Goal: Information Seeking & Learning: Learn about a topic

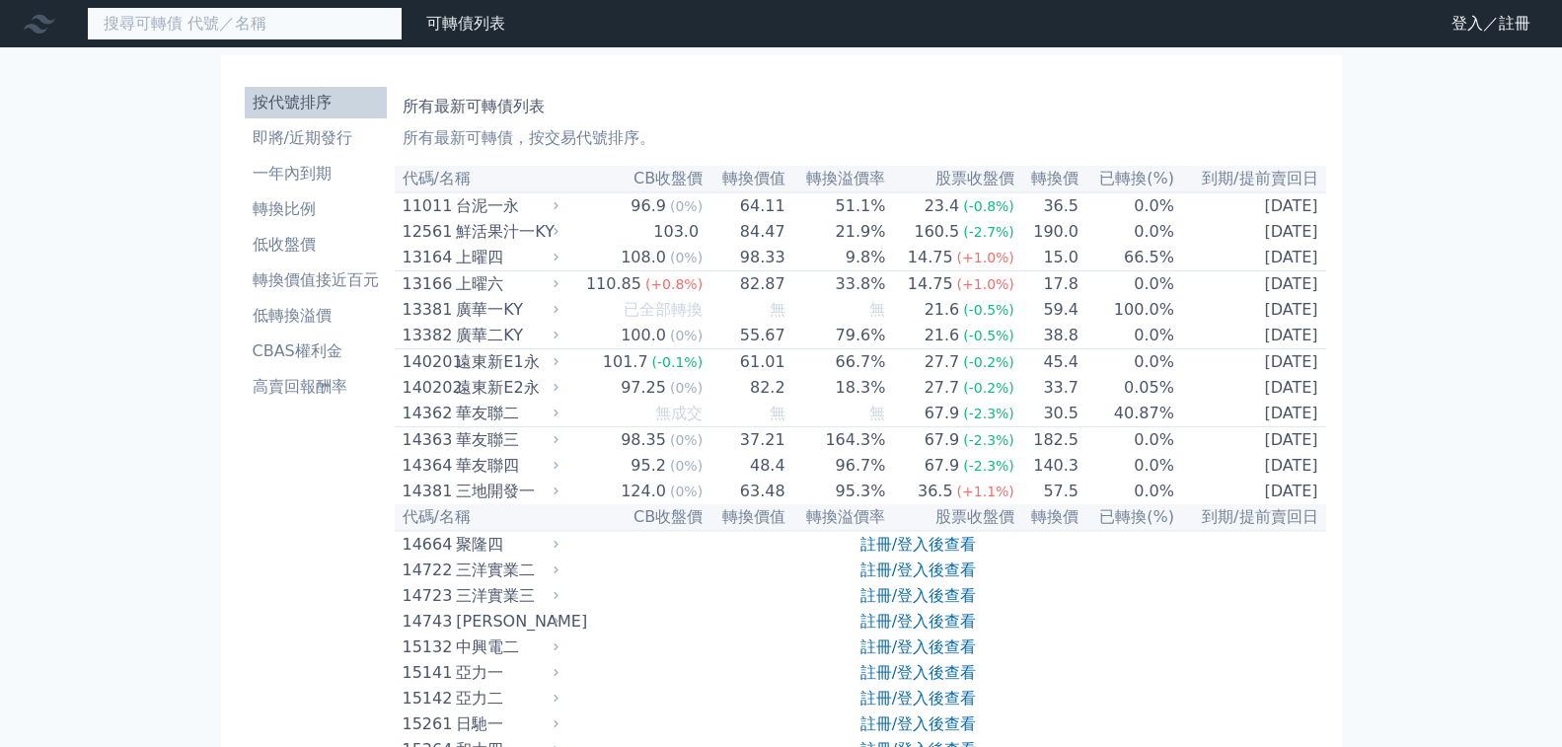
click at [218, 35] on input at bounding box center [245, 24] width 316 height 34
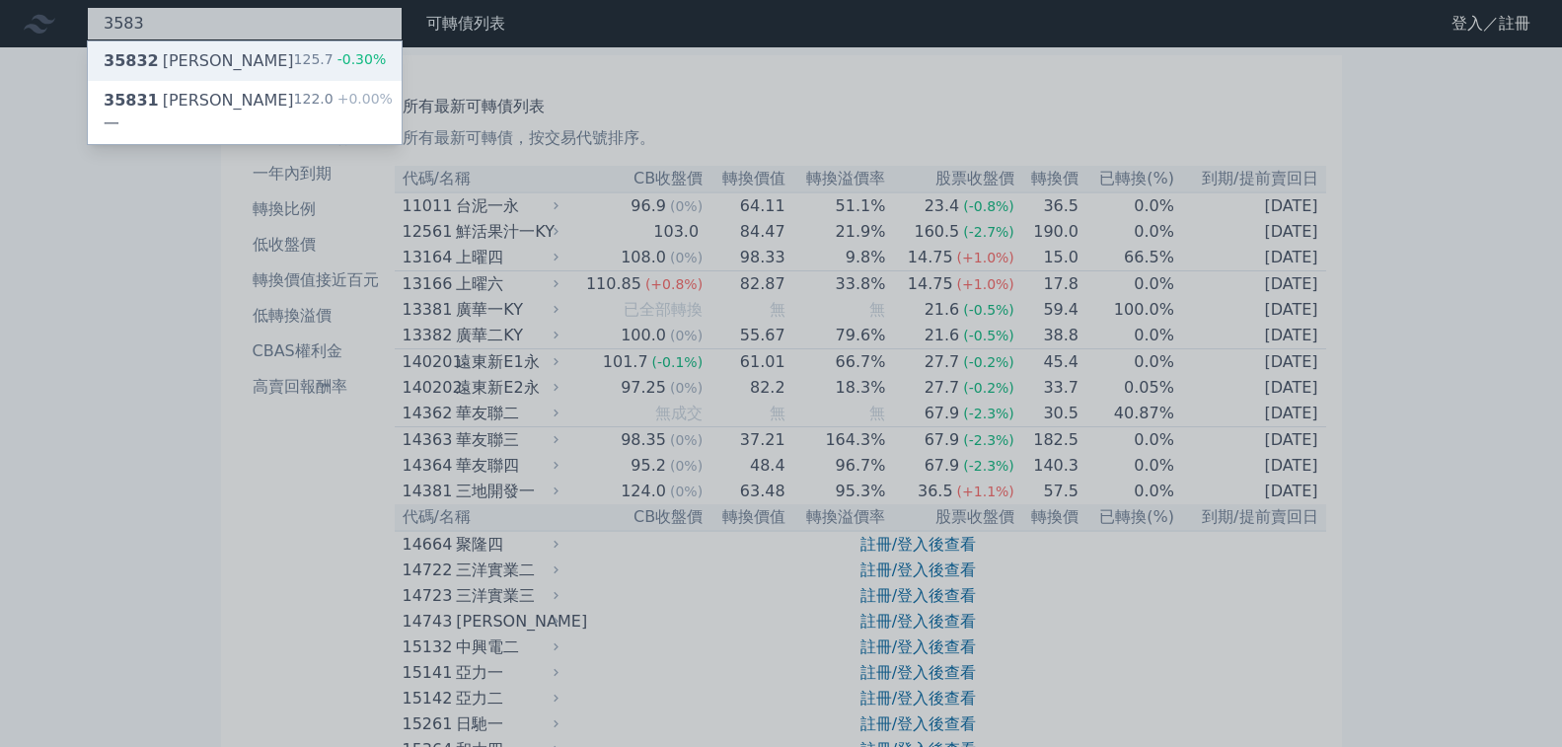
type input "3583"
click at [294, 61] on div "125.7 -0.30%" at bounding box center [340, 61] width 93 height 24
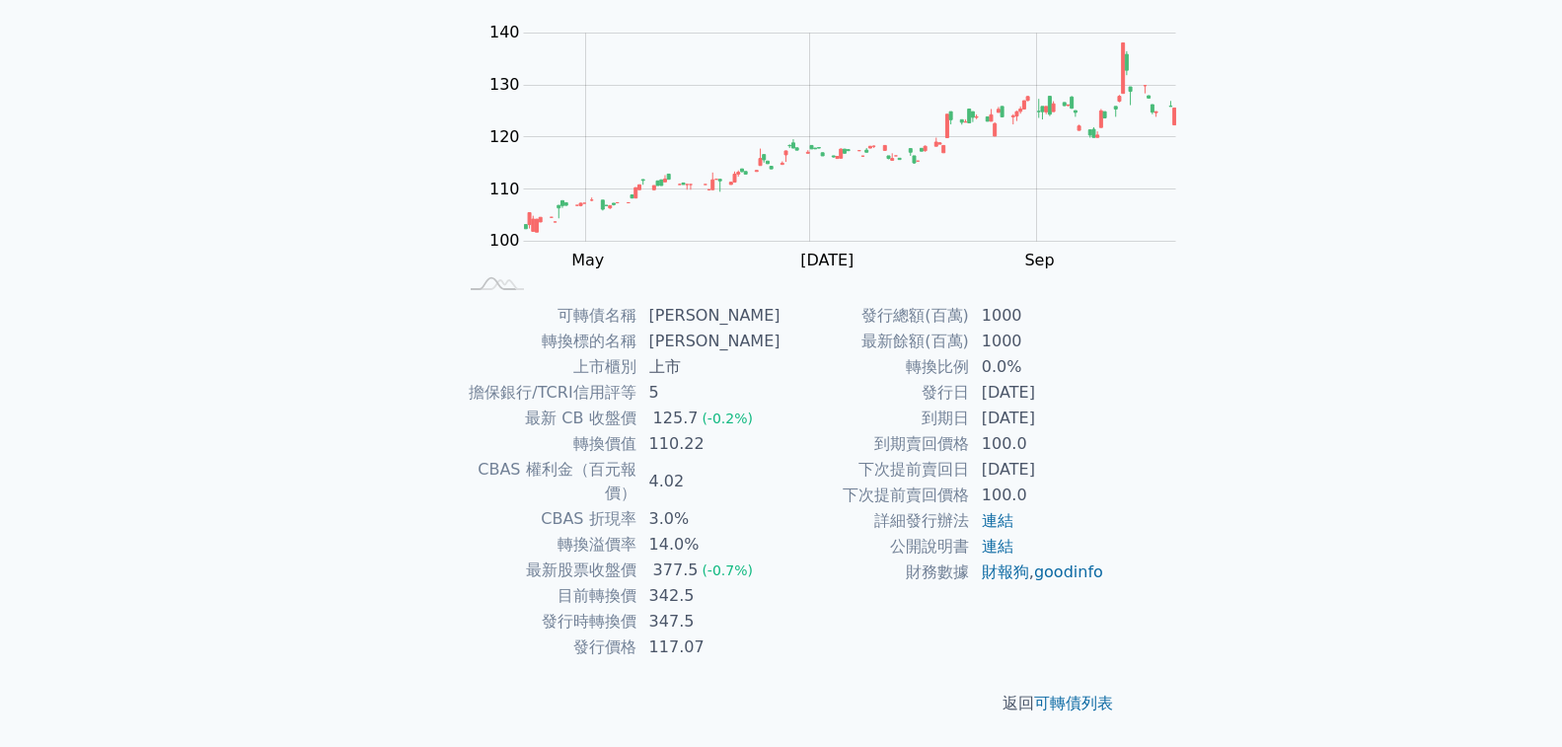
scroll to position [364, 0]
drag, startPoint x: 690, startPoint y: 338, endPoint x: 888, endPoint y: 333, distance: 198.4
click at [782, 558] on tr "最新股票收盤價 377.5 (-0.7%)" at bounding box center [620, 571] width 324 height 26
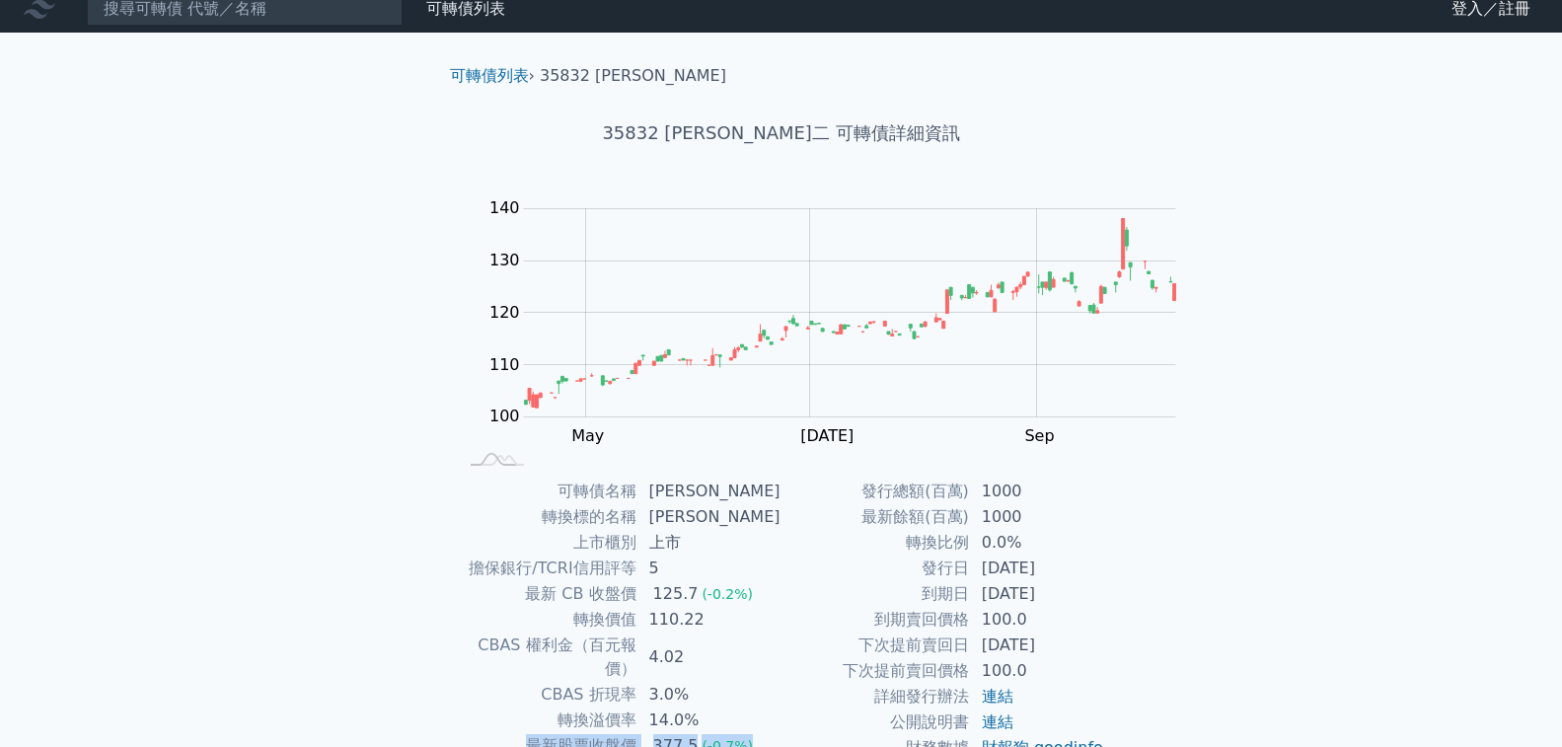
scroll to position [0, 0]
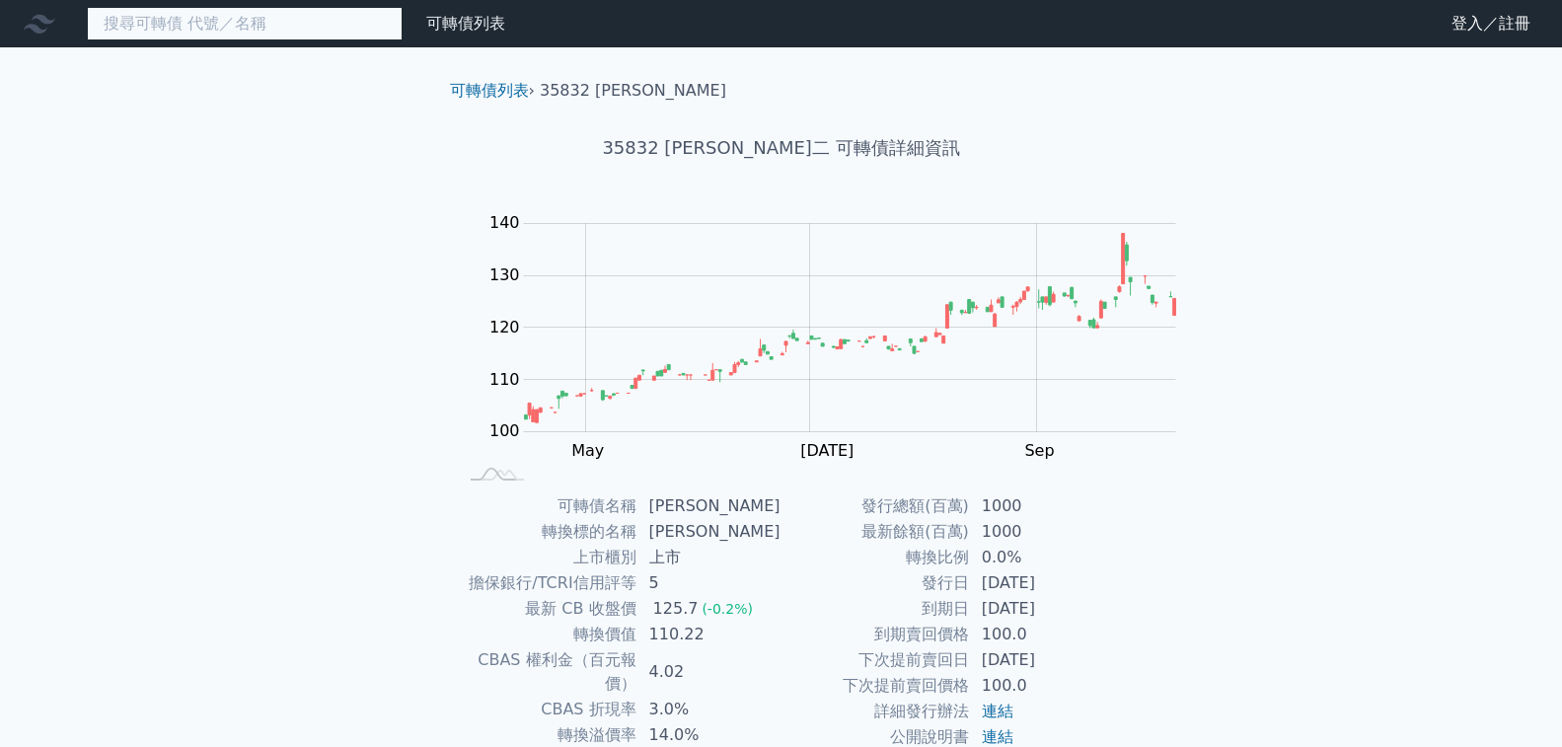
click at [234, 9] on input at bounding box center [245, 24] width 316 height 34
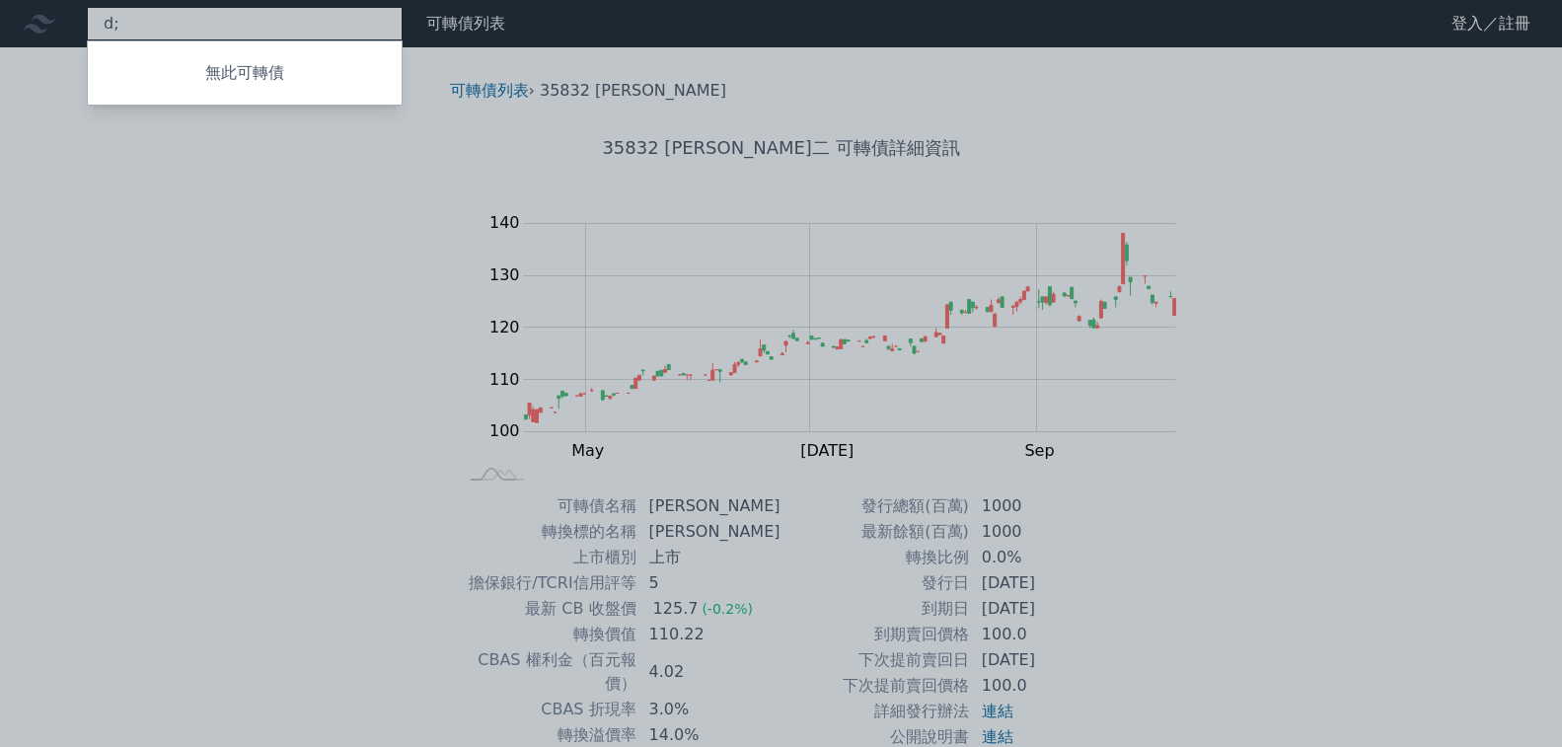
type input "d"
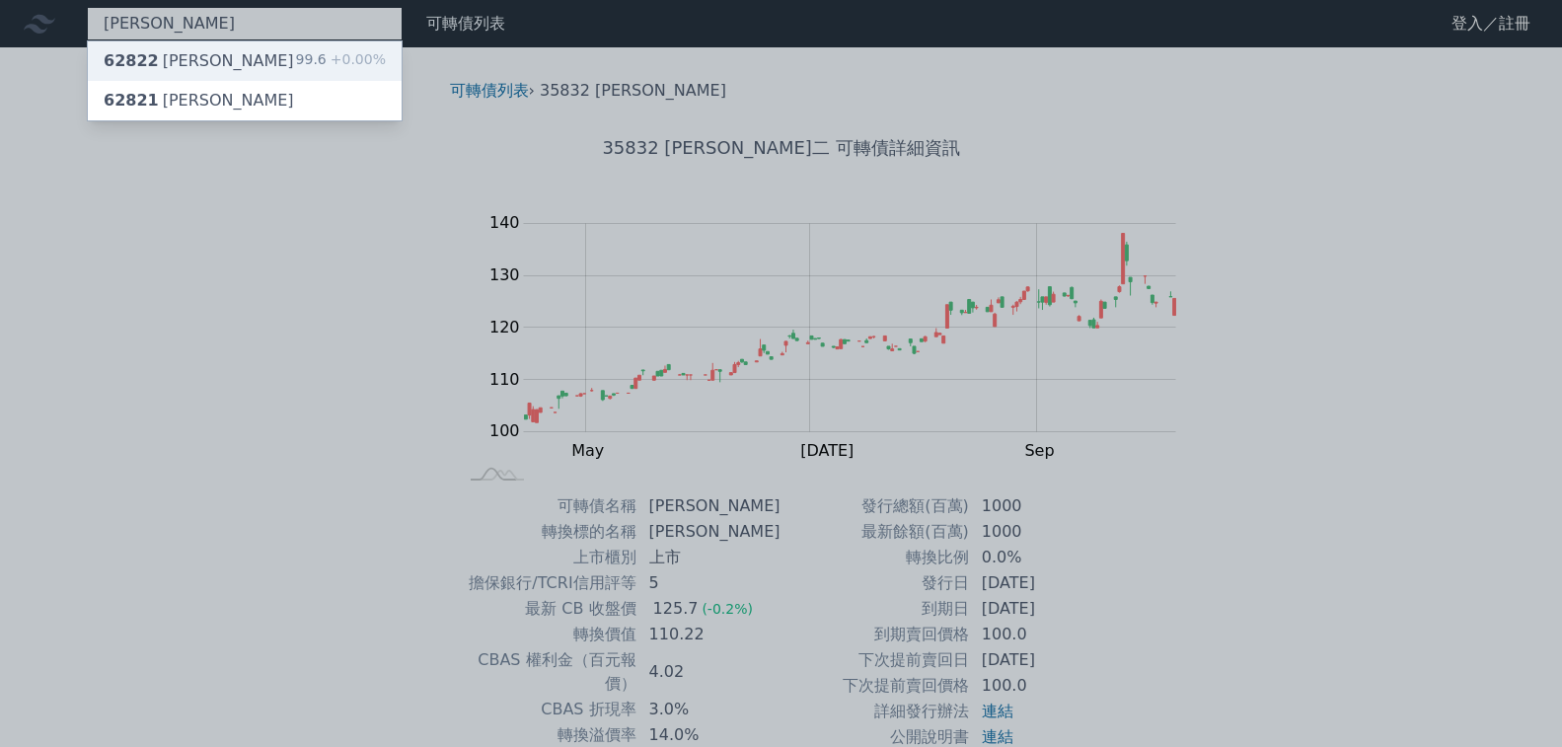
type input "[PERSON_NAME]"
click at [296, 68] on div "99.6 +0.00%" at bounding box center [341, 61] width 90 height 24
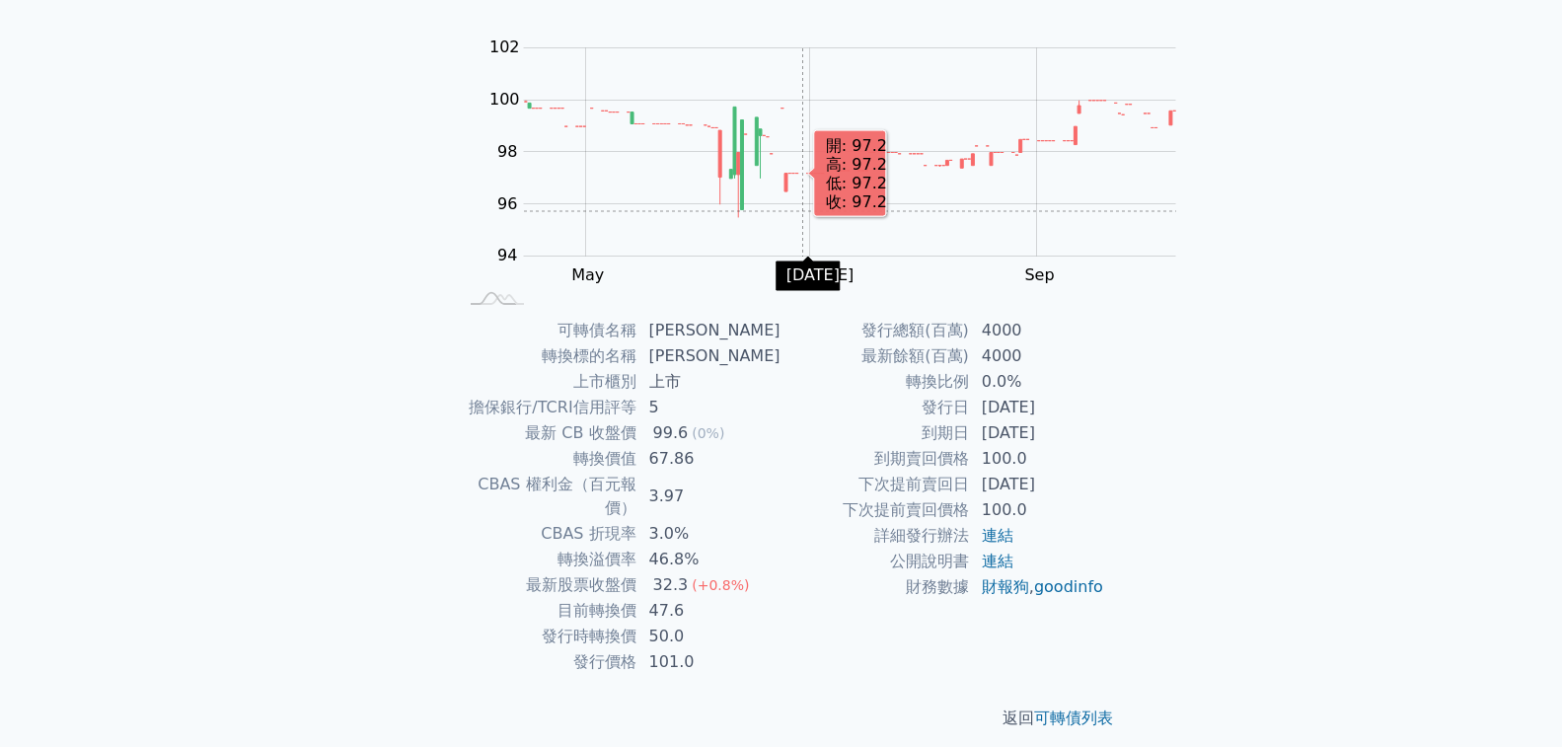
scroll to position [197, 0]
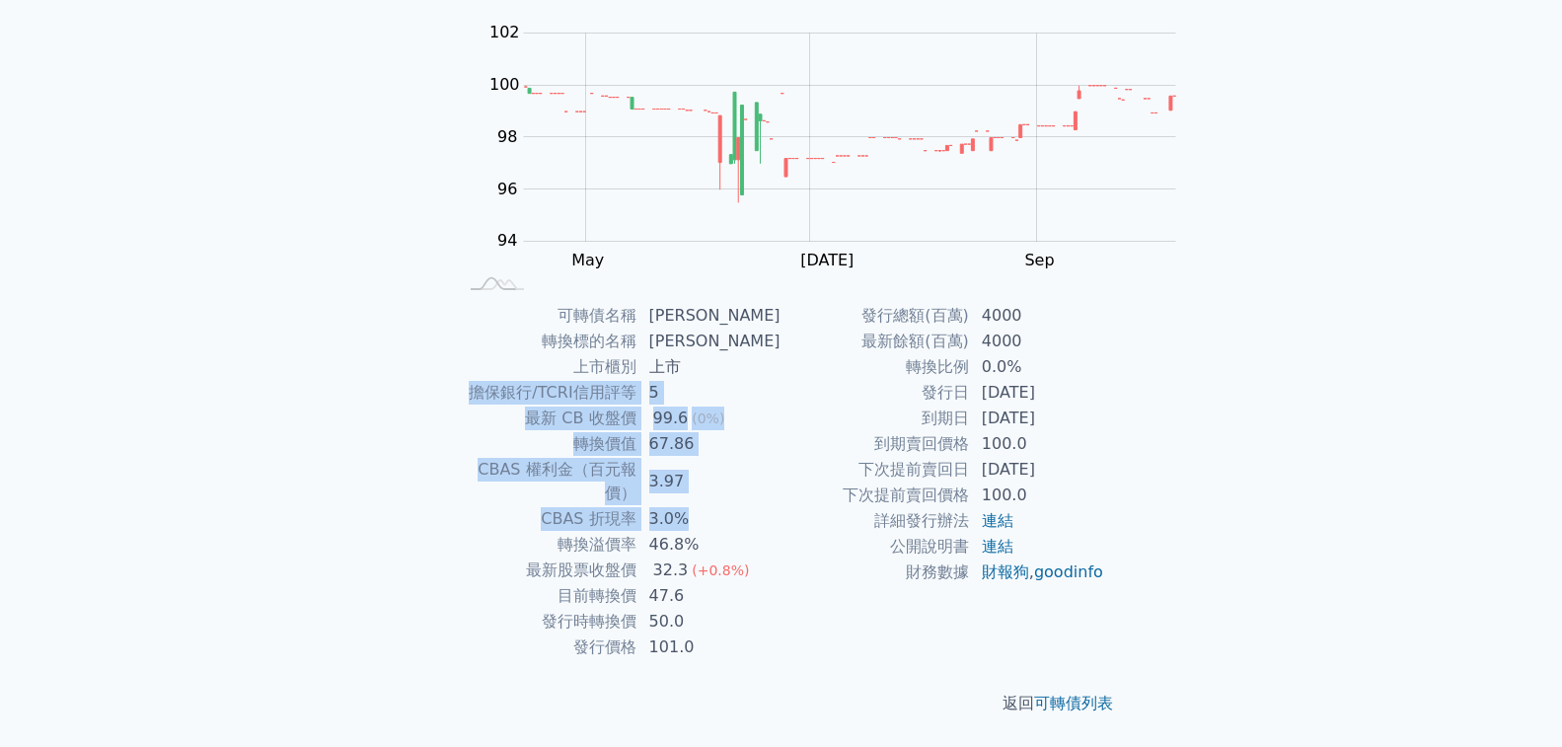
drag, startPoint x: 902, startPoint y: 362, endPoint x: 945, endPoint y: 468, distance: 114.2
click at [782, 468] on tbody "可轉債名稱 [PERSON_NAME] 轉換標的名稱 康舒 上市櫃別 上市 擔保銀行/TCRI信用評等 5 最新 CB 收盤價 99.6 (0%) 轉換價值 …" at bounding box center [620, 481] width 324 height 357
click at [782, 457] on td "3.97" at bounding box center [709, 481] width 144 height 49
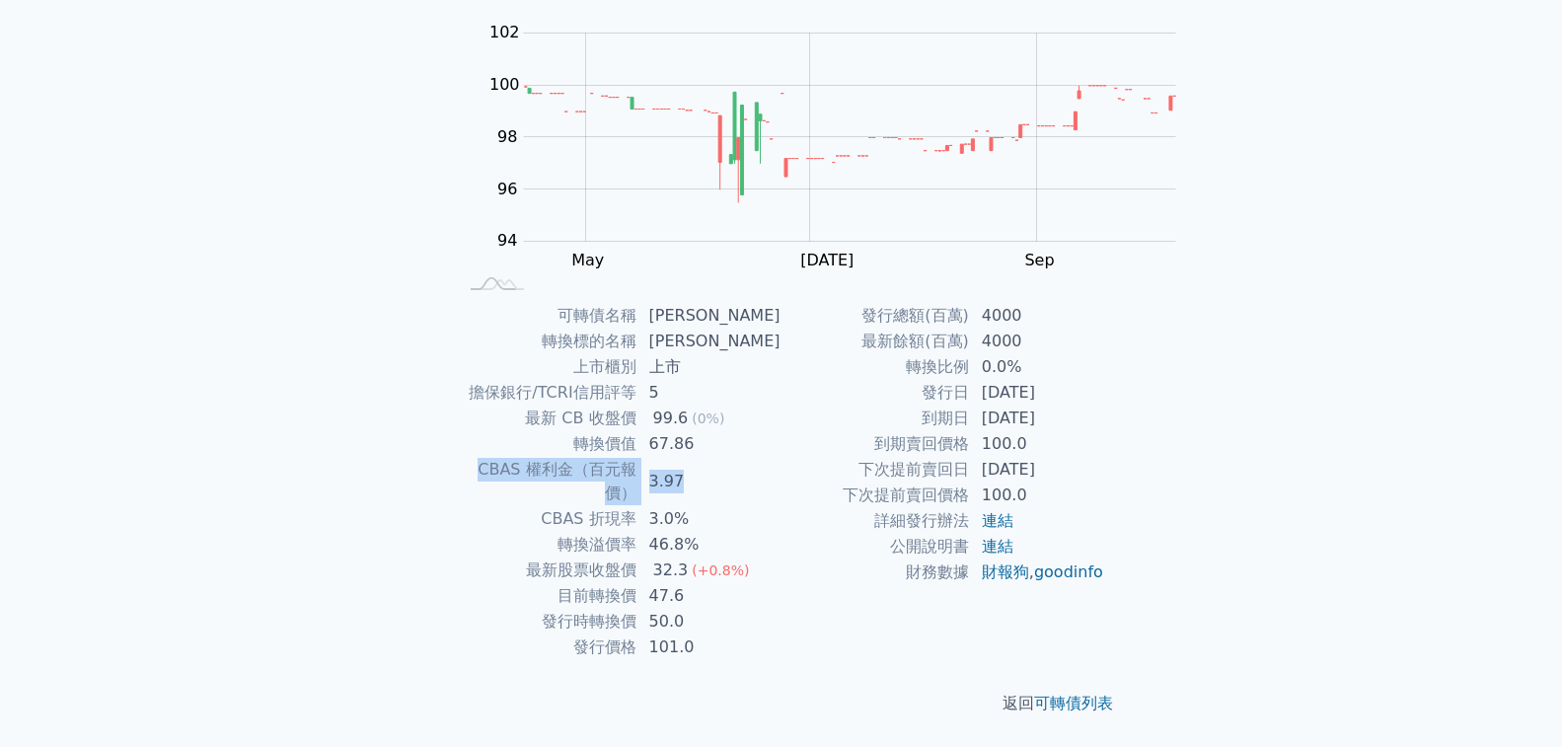
drag, startPoint x: 965, startPoint y: 407, endPoint x: 968, endPoint y: 437, distance: 30.7
click at [782, 437] on tbody "可轉債名稱 [PERSON_NAME] 轉換標的名稱 康舒 上市櫃別 上市 擔保銀行/TCRI信用評等 5 最新 CB 收盤價 99.6 (0%) 轉換價值 …" at bounding box center [620, 481] width 324 height 357
click at [782, 506] on td "3.0%" at bounding box center [709, 519] width 144 height 26
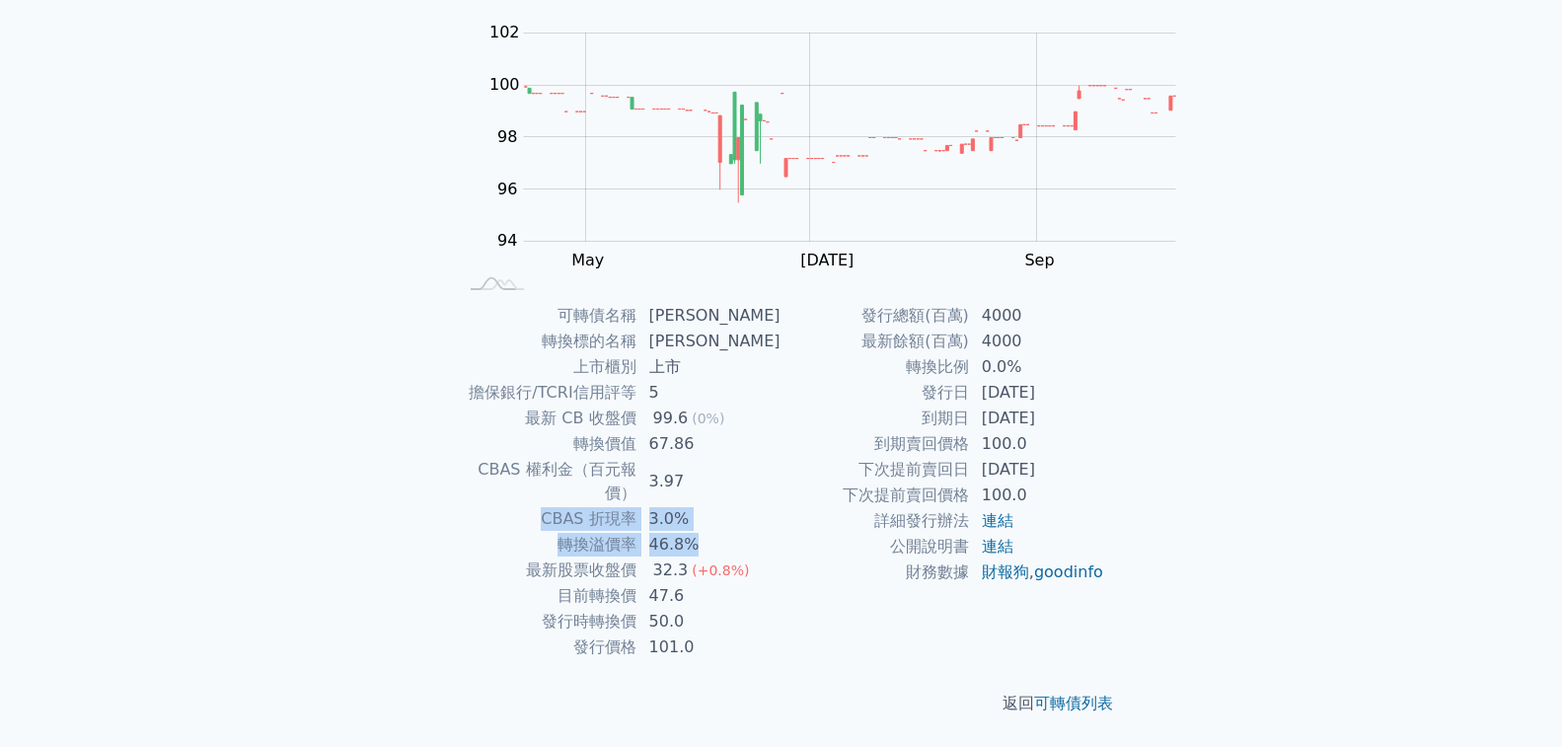
drag, startPoint x: 946, startPoint y: 477, endPoint x: 951, endPoint y: 429, distance: 47.6
click at [782, 430] on tbody "可轉債名稱 [PERSON_NAME] 轉換標的名稱 康舒 上市櫃別 上市 擔保銀行/TCRI信用評等 5 最新 CB 收盤價 99.6 (0%) 轉換價值 …" at bounding box center [620, 481] width 324 height 357
click at [782, 457] on td "3.97" at bounding box center [709, 481] width 144 height 49
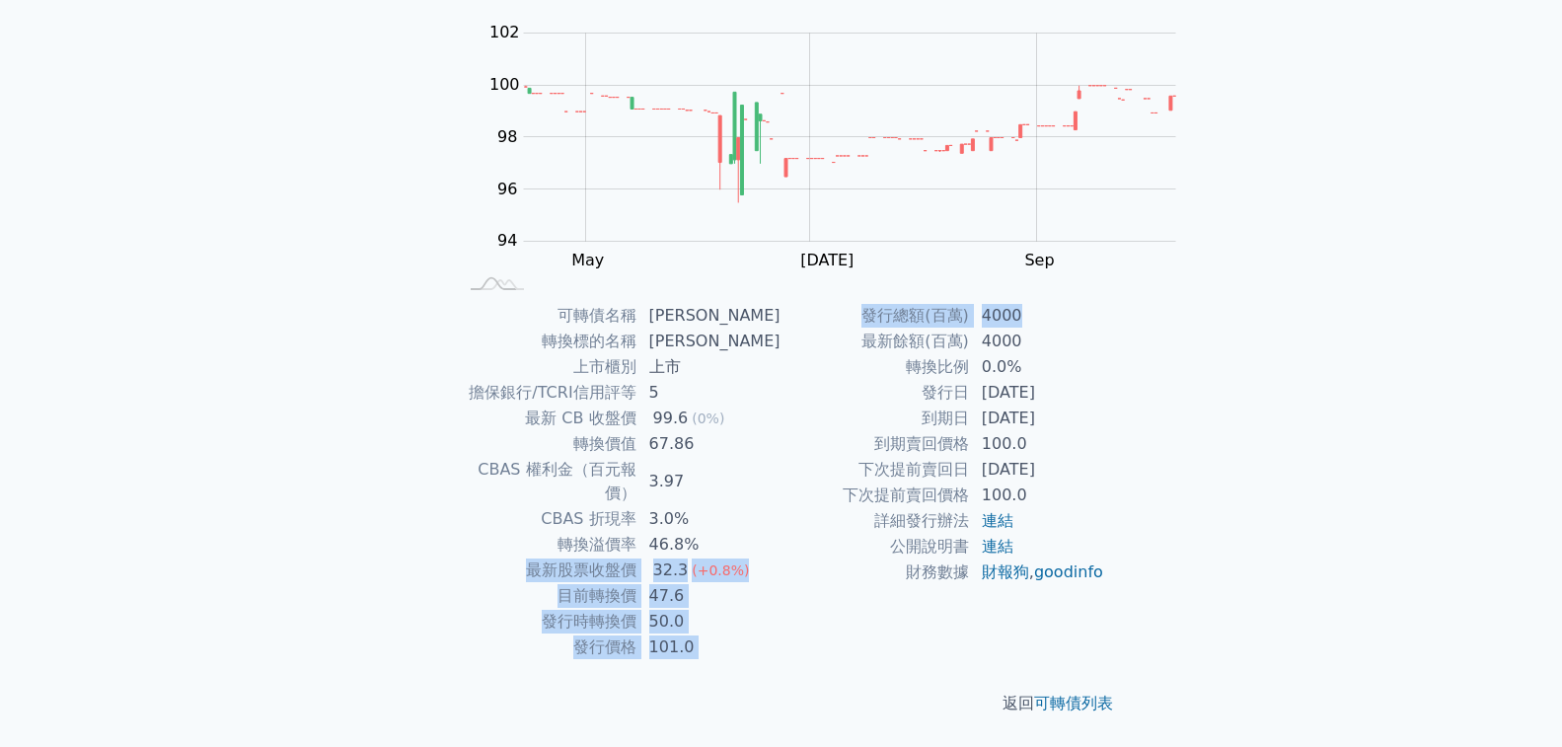
drag, startPoint x: 827, startPoint y: 586, endPoint x: 872, endPoint y: 469, distance: 125.9
click at [866, 475] on div "可轉債名稱 [PERSON_NAME] 轉換標的名稱 康舒 上市櫃別 上市 擔保銀行/TCRI信用評等 5 最新 CB 收盤價 99.6 (0%) 轉換價值 …" at bounding box center [781, 481] width 695 height 357
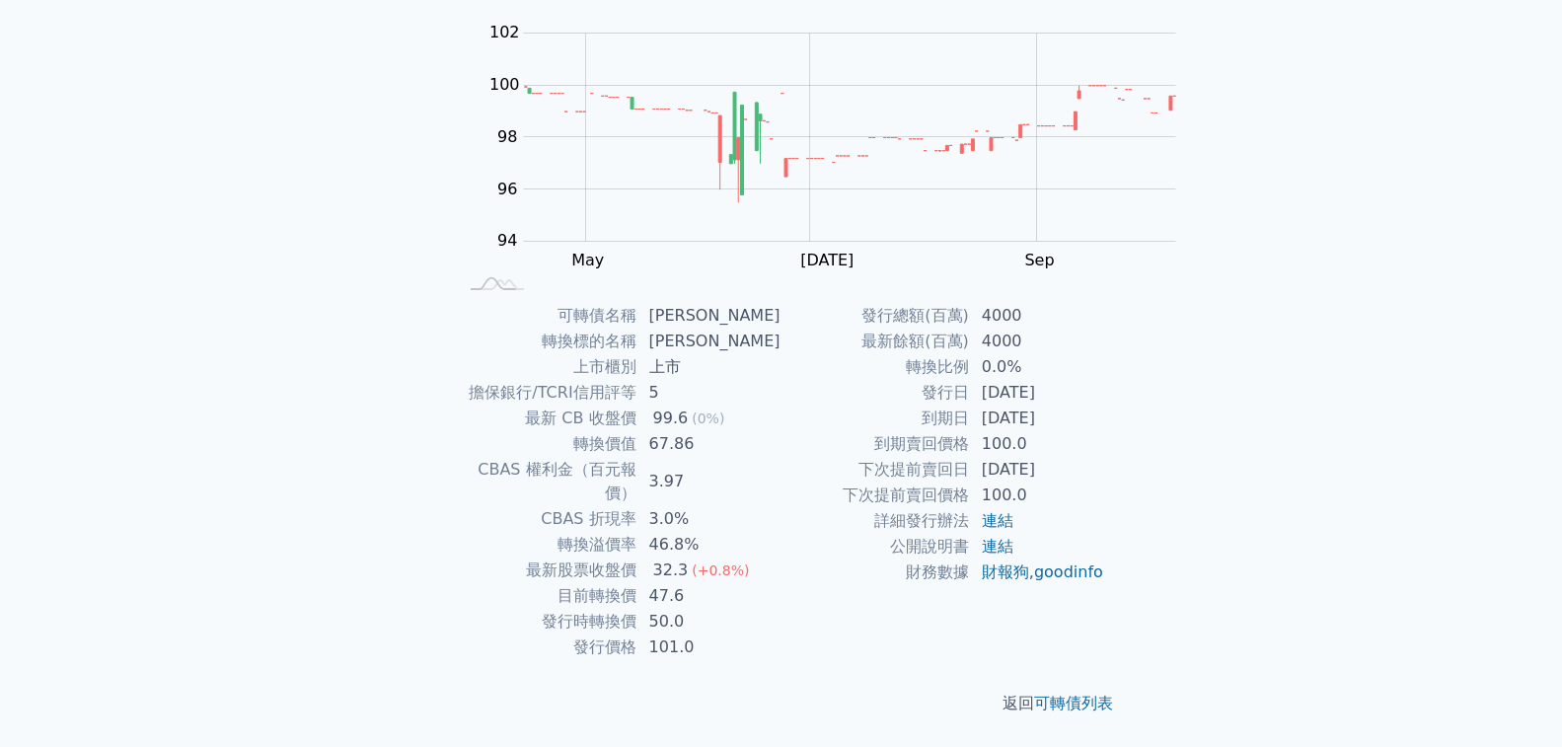
click at [782, 506] on td "3.0%" at bounding box center [709, 519] width 144 height 26
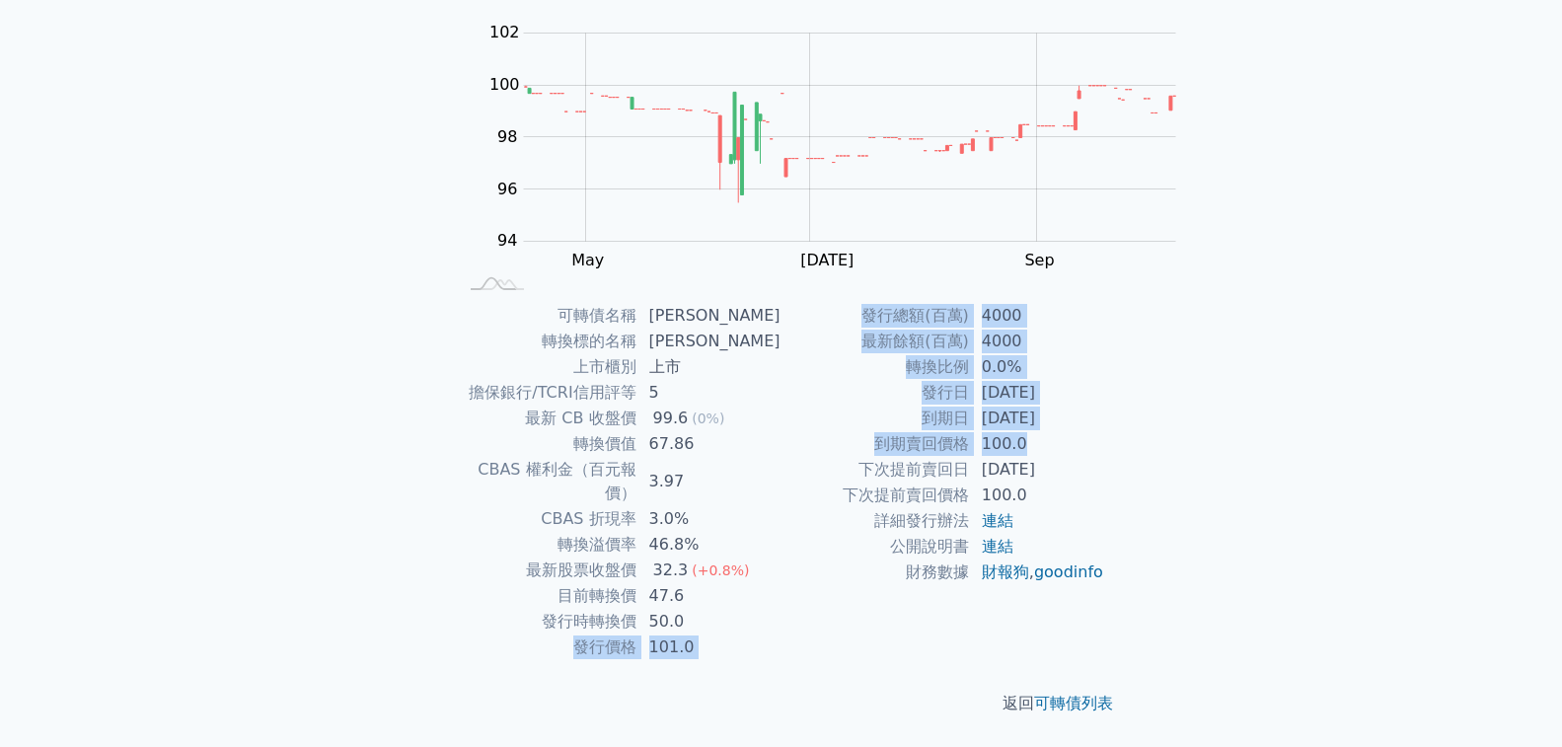
drag, startPoint x: 899, startPoint y: 589, endPoint x: 900, endPoint y: 443, distance: 146.0
click at [898, 448] on div "可轉債名稱 [PERSON_NAME] 轉換標的名稱 康舒 上市櫃別 上市 擔保銀行/TCRI信用評等 5 最新 CB 收盤價 99.6 (0%) 轉換價值 …" at bounding box center [781, 481] width 695 height 357
click at [782, 609] on td "50.0" at bounding box center [709, 622] width 144 height 26
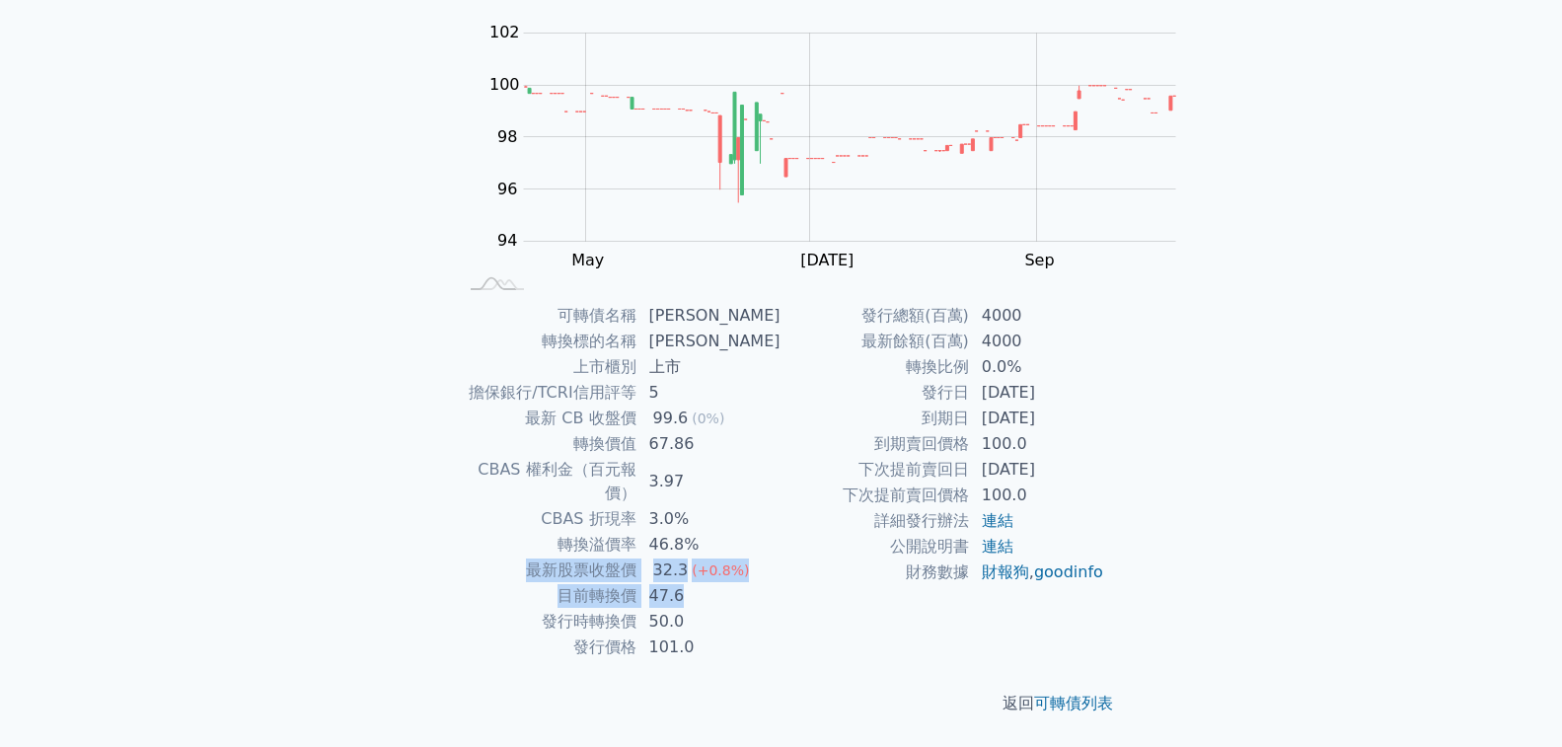
drag, startPoint x: 850, startPoint y: 439, endPoint x: 672, endPoint y: 411, distance: 179.8
click at [672, 411] on tbody "可轉債名稱 [PERSON_NAME] 轉換標的名稱 康舒 上市櫃別 上市 擔保銀行/TCRI信用評等 5 最新 CB 收盤價 99.6 (0%) 轉換價值 …" at bounding box center [620, 481] width 324 height 357
click at [637, 583] on td "目前轉換價" at bounding box center [548, 596] width 180 height 26
drag, startPoint x: 696, startPoint y: 422, endPoint x: 922, endPoint y: 443, distance: 226.9
click at [782, 443] on tbody "可轉債名稱 [PERSON_NAME] 轉換標的名稱 康舒 上市櫃別 上市 擔保銀行/TCRI信用評等 5 最新 CB 收盤價 99.6 (0%) 轉換價值 …" at bounding box center [620, 481] width 324 height 357
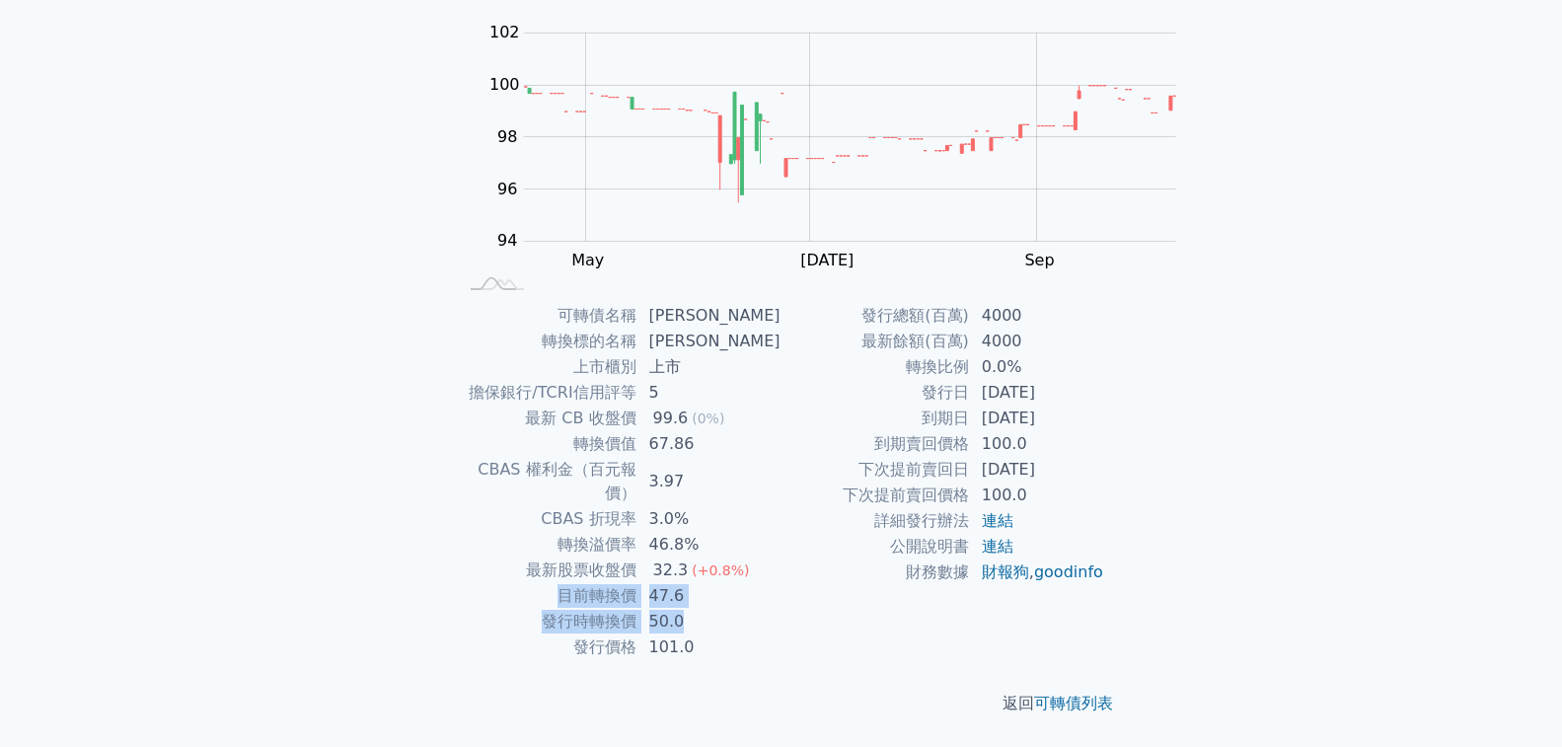
click at [782, 609] on td "50.0" at bounding box center [709, 622] width 144 height 26
drag, startPoint x: 929, startPoint y: 435, endPoint x: 587, endPoint y: 436, distance: 341.4
click at [587, 583] on tr "目前轉換價 47.6" at bounding box center [620, 596] width 324 height 26
drag, startPoint x: 858, startPoint y: 293, endPoint x: 748, endPoint y: 287, distance: 109.7
click at [748, 406] on tr "最新 CB 收盤價 99.6 (0%)" at bounding box center [620, 419] width 324 height 26
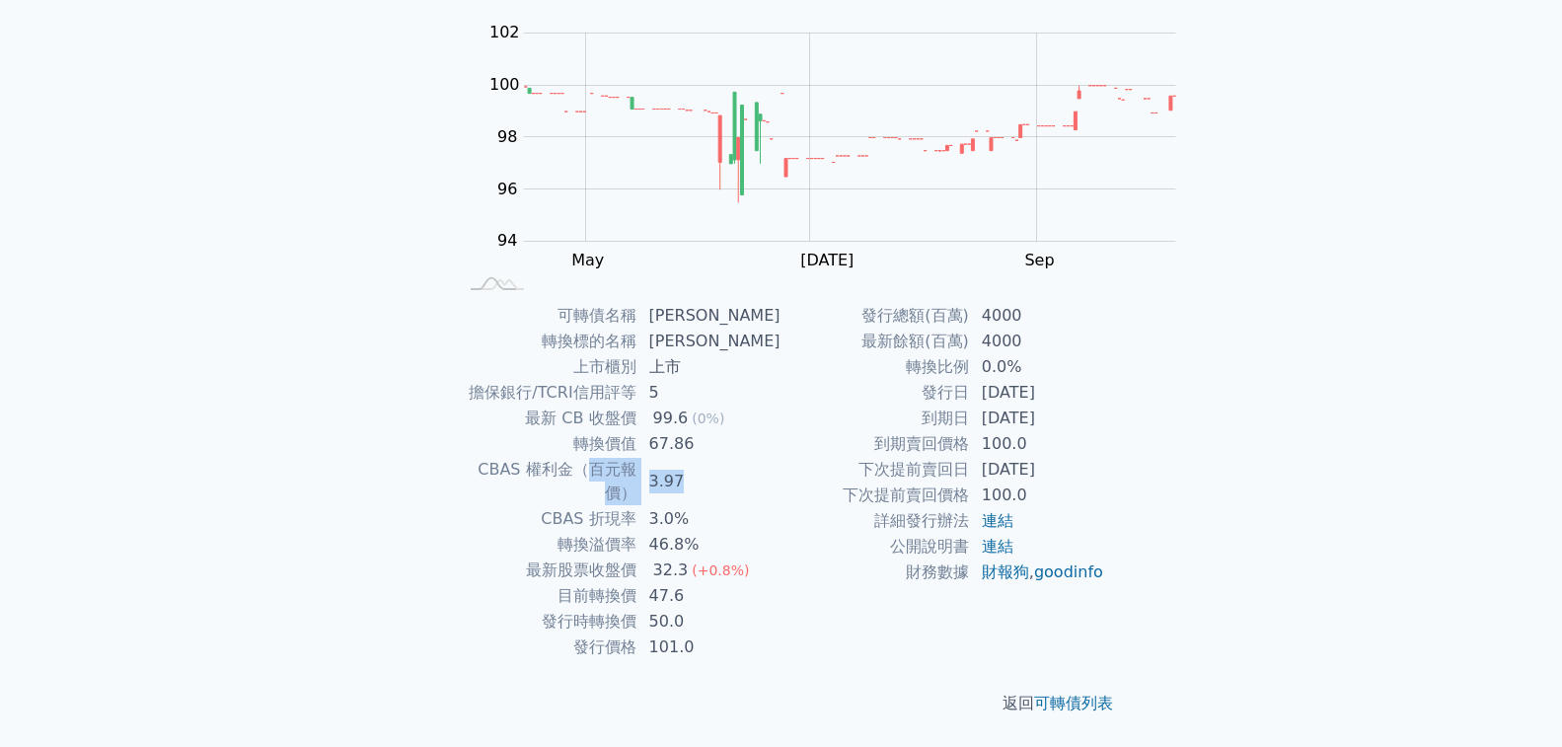
drag, startPoint x: 709, startPoint y: 343, endPoint x: 877, endPoint y: 339, distance: 167.8
click at [782, 457] on tr "CBAS 權利金（百元報價） 3.97" at bounding box center [620, 481] width 324 height 49
click at [782, 457] on td "3.97" at bounding box center [709, 481] width 144 height 49
drag, startPoint x: 877, startPoint y: 339, endPoint x: 628, endPoint y: 334, distance: 249.7
click at [628, 457] on tr "CBAS 權利金（百元報價） 3.97" at bounding box center [620, 481] width 324 height 49
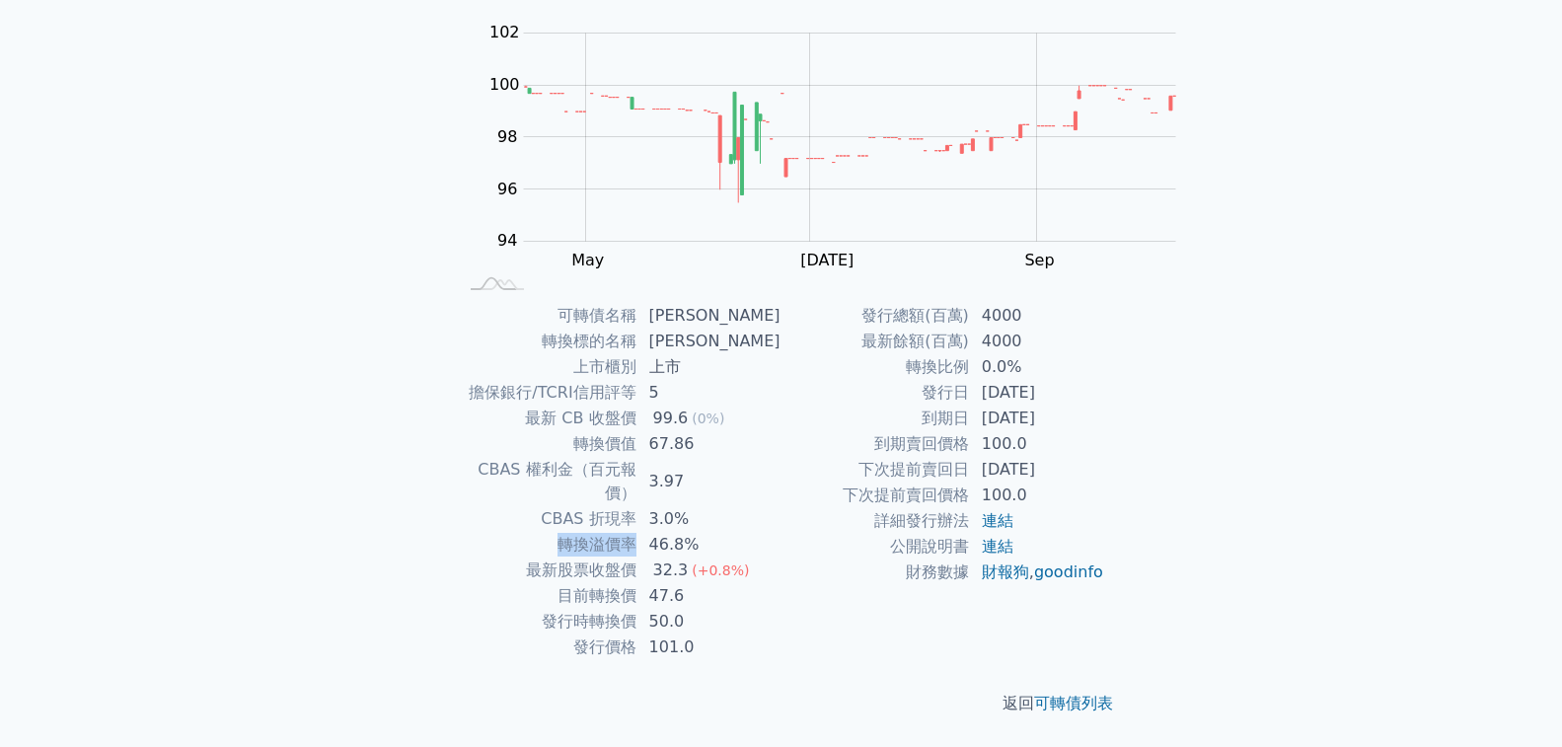
drag, startPoint x: 781, startPoint y: 383, endPoint x: 710, endPoint y: 388, distance: 70.2
click at [637, 532] on td "轉換溢價率" at bounding box center [548, 545] width 180 height 26
drag, startPoint x: 701, startPoint y: 410, endPoint x: 781, endPoint y: 416, distance: 80.2
click at [637, 558] on td "最新股票收盤價" at bounding box center [548, 571] width 180 height 26
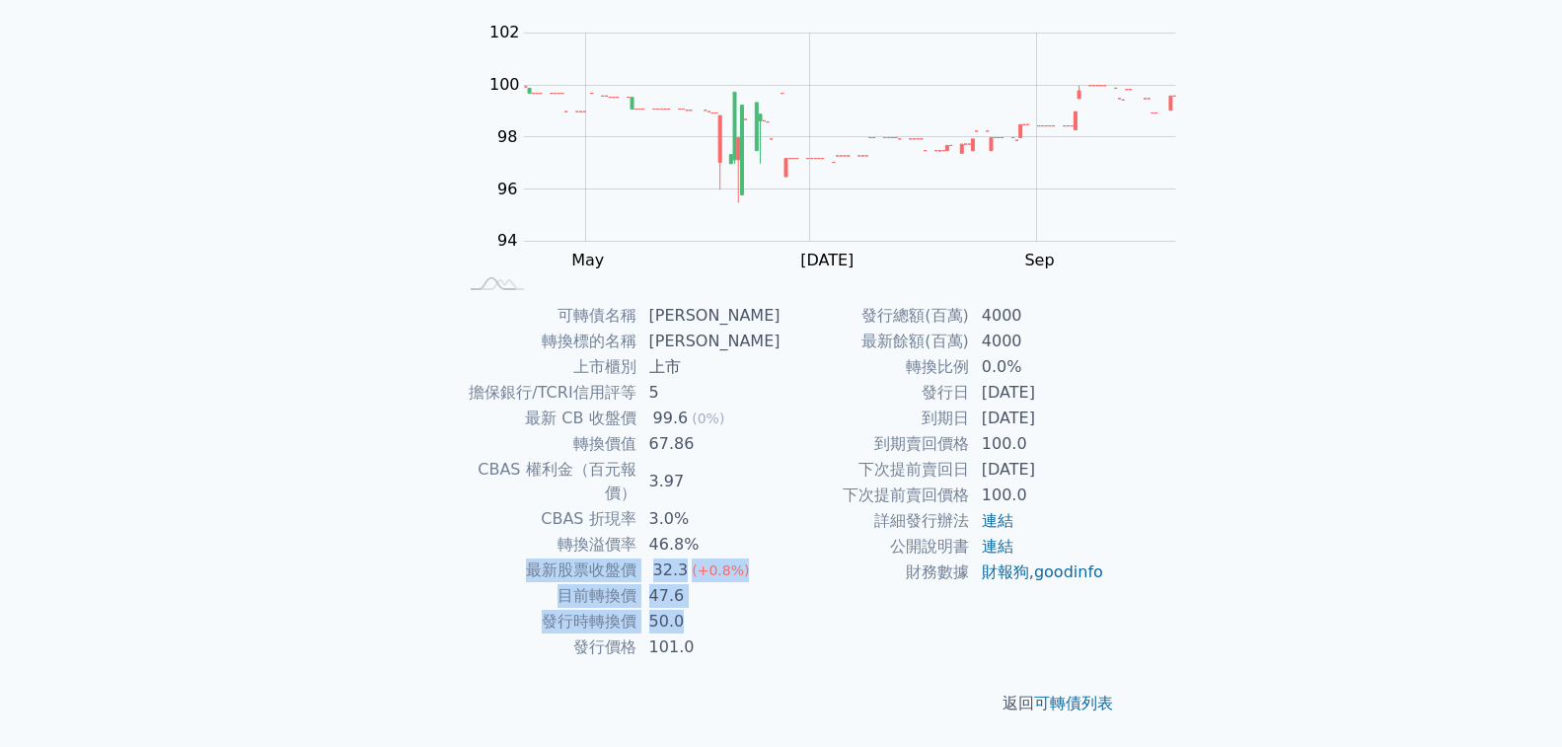
drag, startPoint x: 844, startPoint y: 461, endPoint x: 672, endPoint y: 398, distance: 182.9
click at [672, 400] on tbody "可轉債名稱 [PERSON_NAME] 轉換標的名稱 康舒 上市櫃別 上市 擔保銀行/TCRI信用評等 5 最新 CB 收盤價 99.6 (0%) 轉換價值 …" at bounding box center [620, 481] width 324 height 357
click at [637, 532] on td "轉換溢價率" at bounding box center [548, 545] width 180 height 26
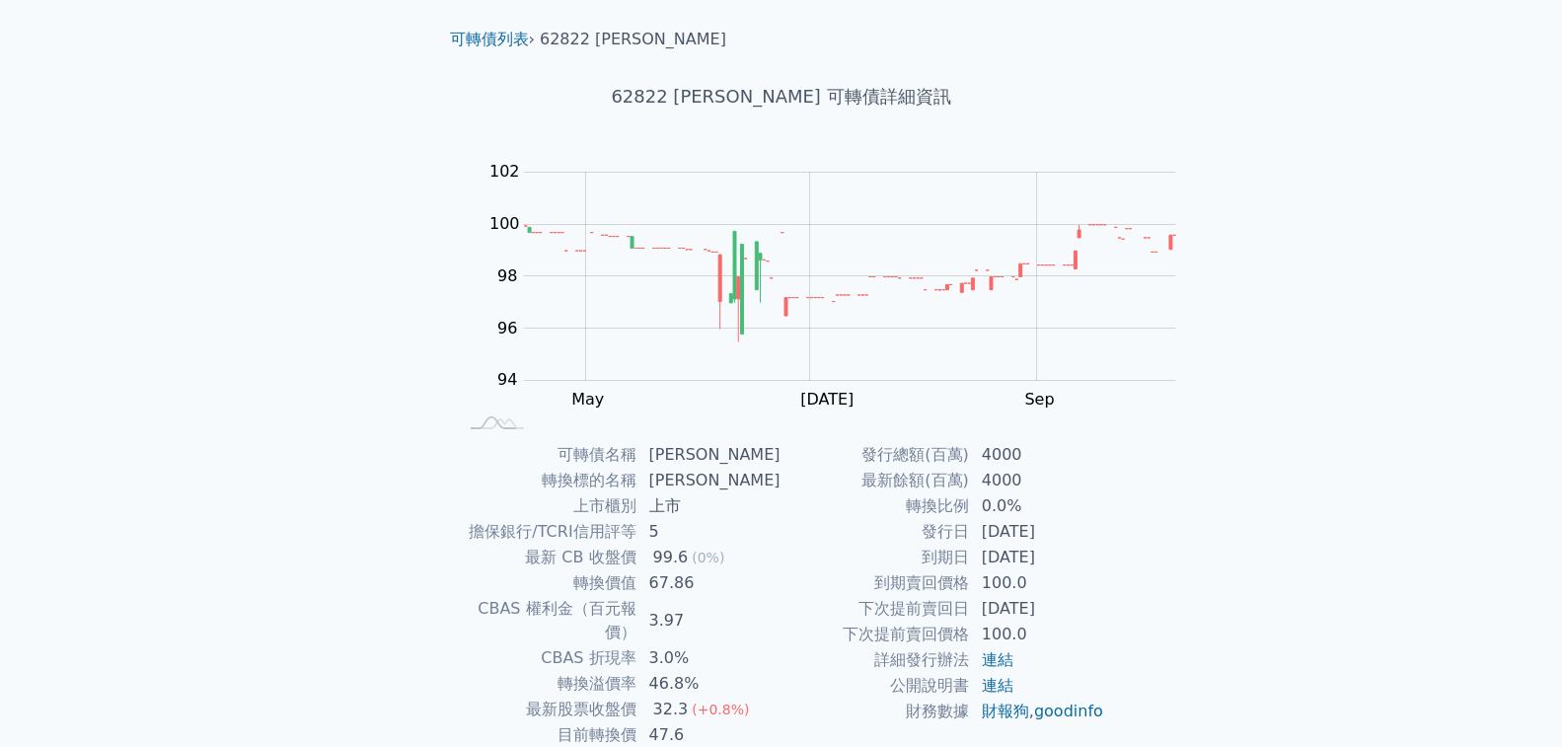
scroll to position [0, 0]
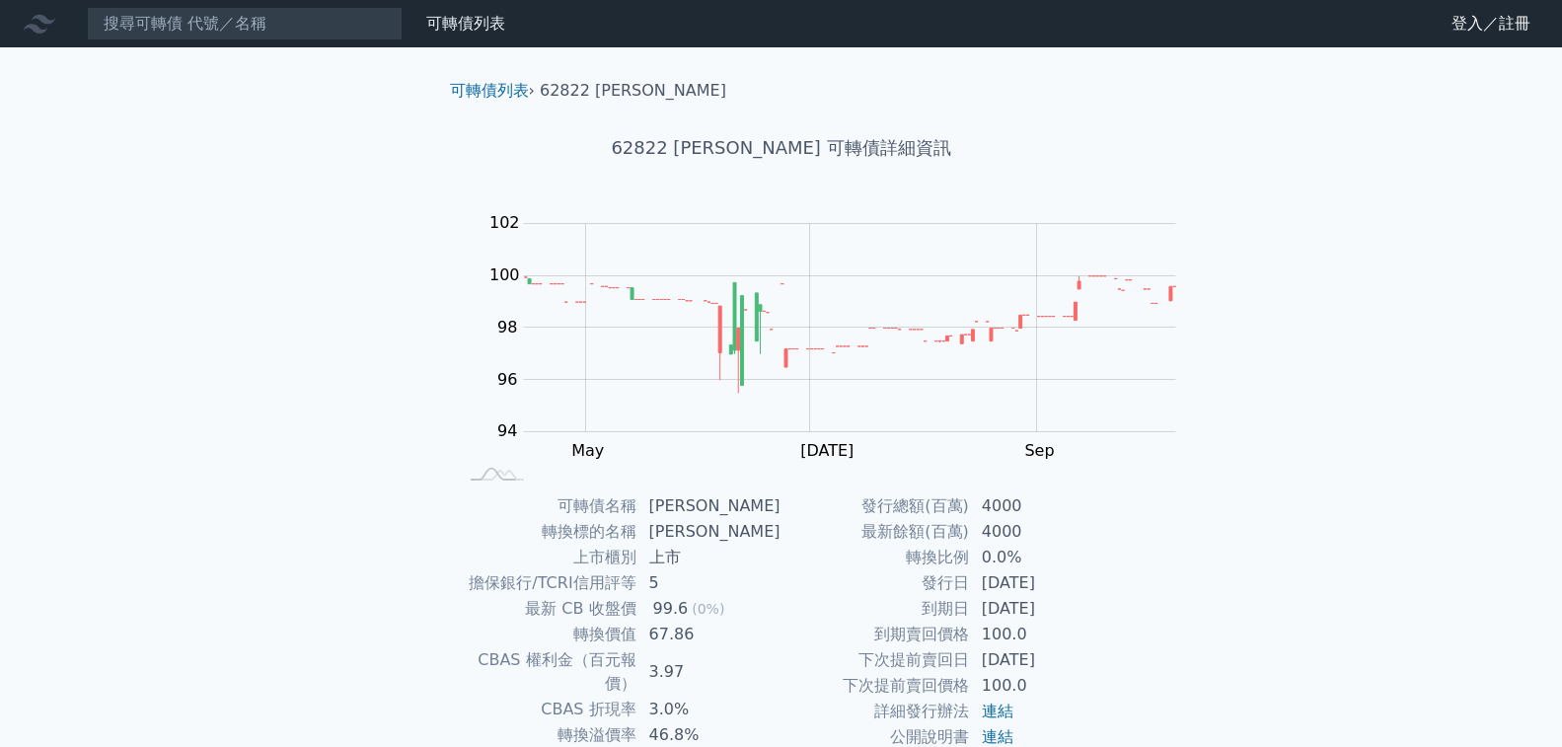
click at [782, 530] on td "[PERSON_NAME]" at bounding box center [709, 532] width 144 height 26
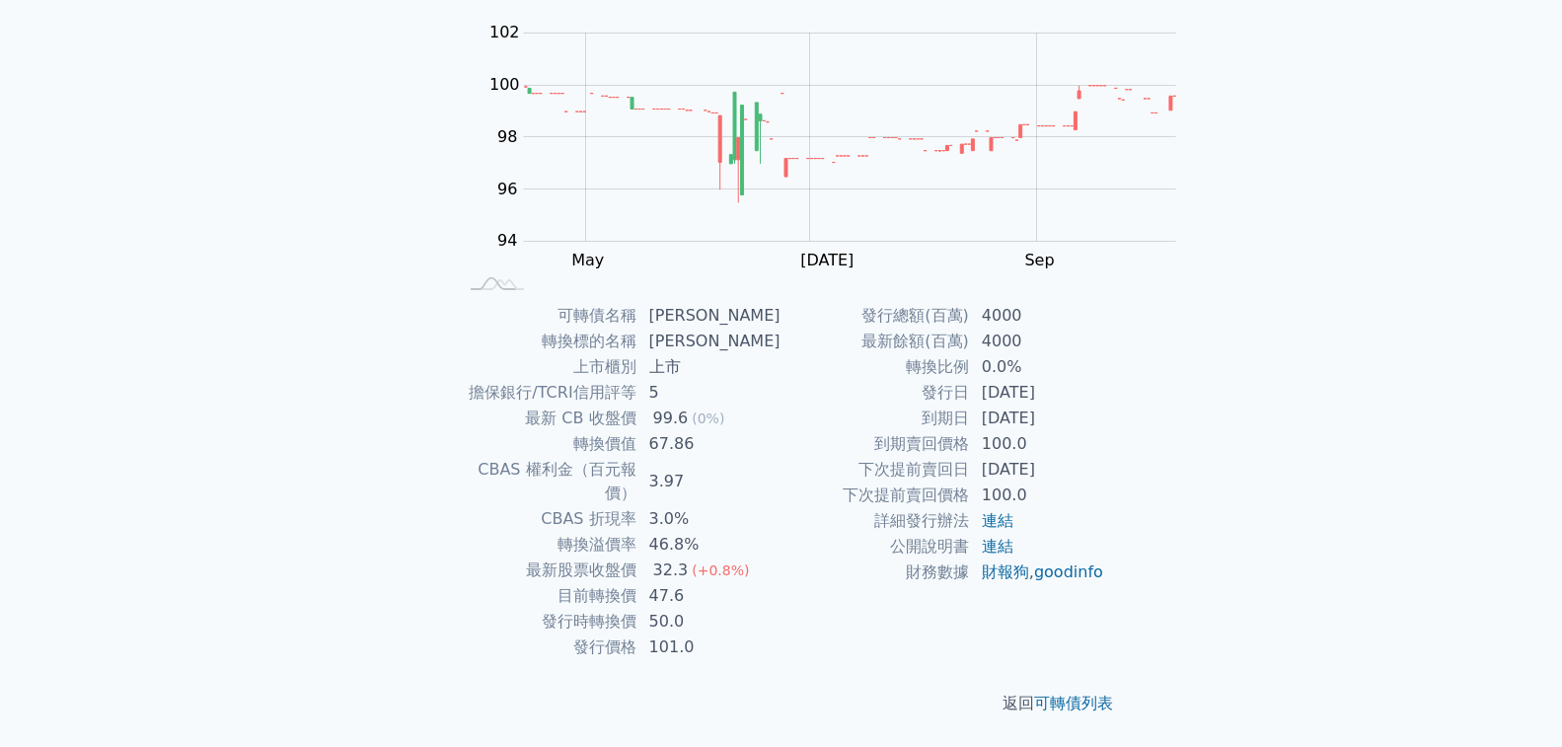
scroll to position [296, 0]
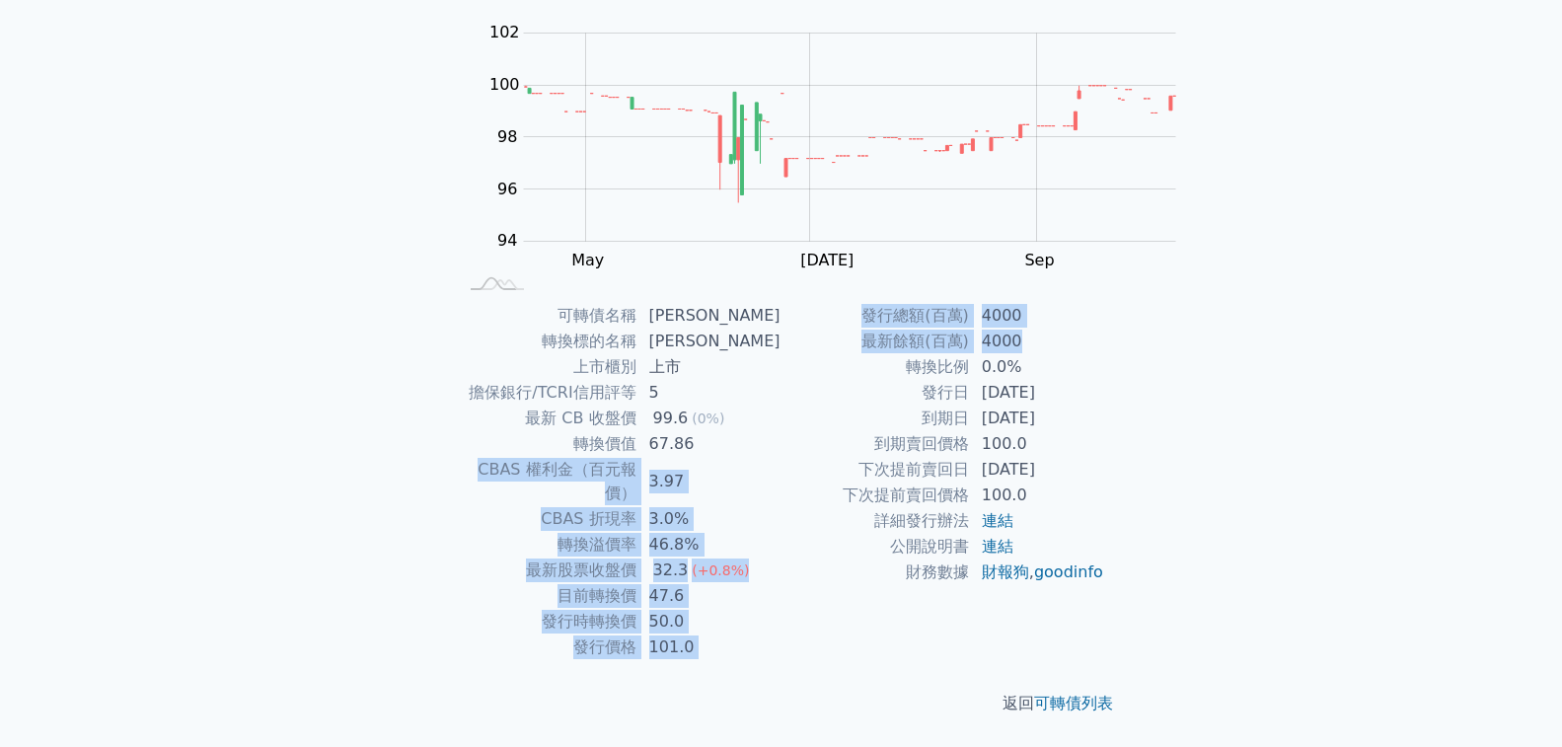
drag, startPoint x: 965, startPoint y: 502, endPoint x: 931, endPoint y: 286, distance: 218.8
click at [931, 303] on div "可轉債名稱 [PERSON_NAME] 轉換標的名稱 康舒 上市櫃別 上市 擔保銀行/TCRI信用評等 5 最新 CB 收盤價 99.6 (0%) 轉換價值 …" at bounding box center [781, 481] width 695 height 357
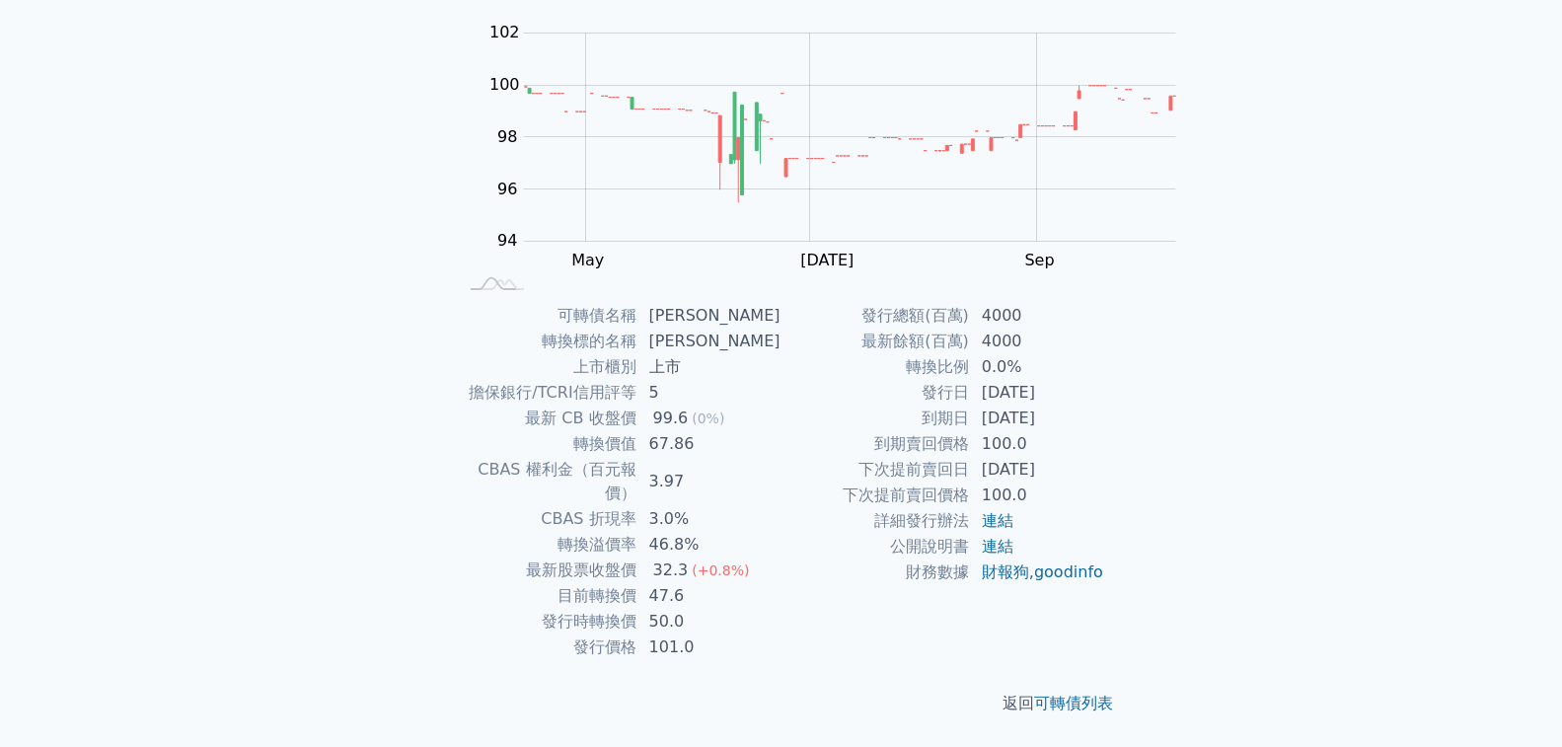
click at [782, 380] on td "5" at bounding box center [709, 393] width 144 height 26
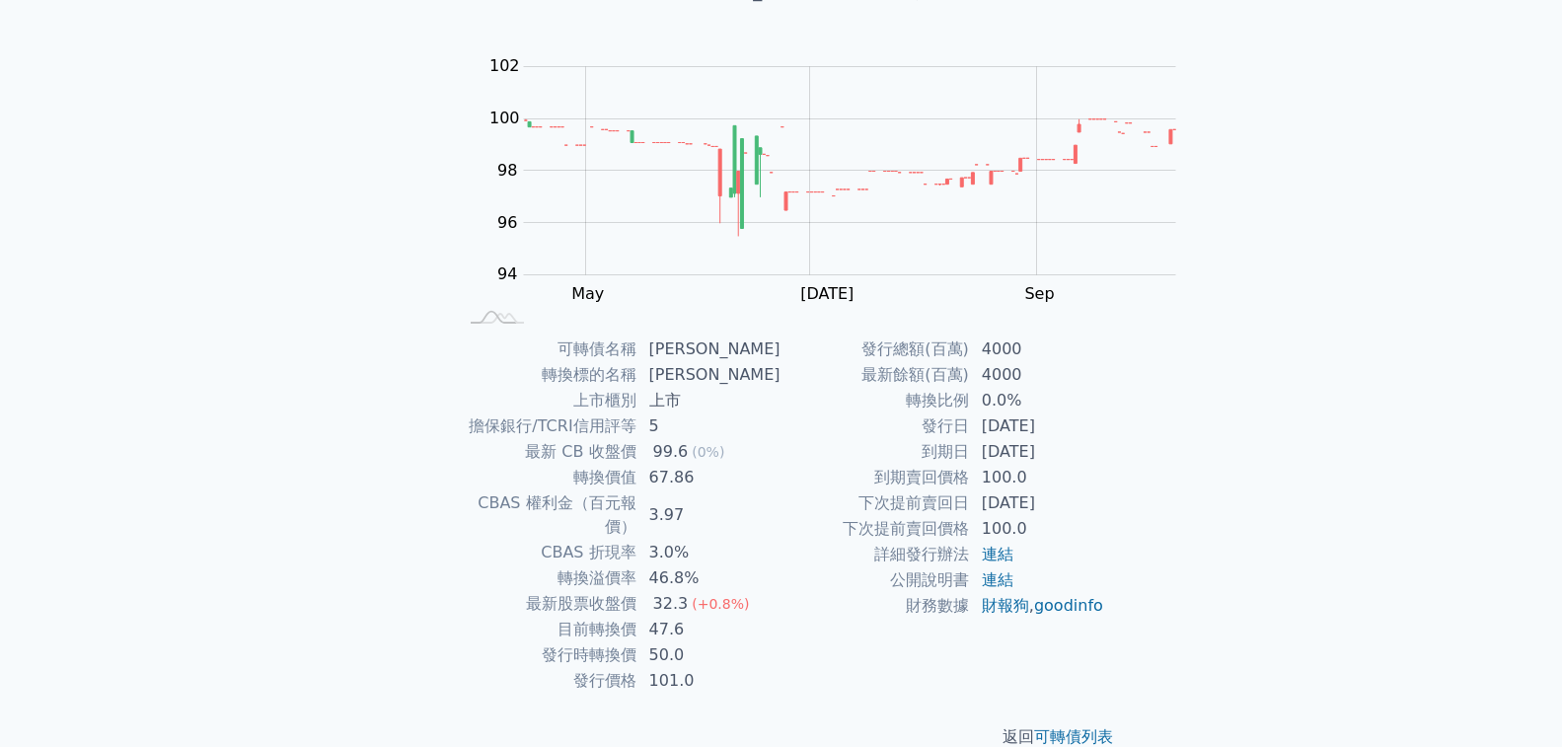
scroll to position [0, 0]
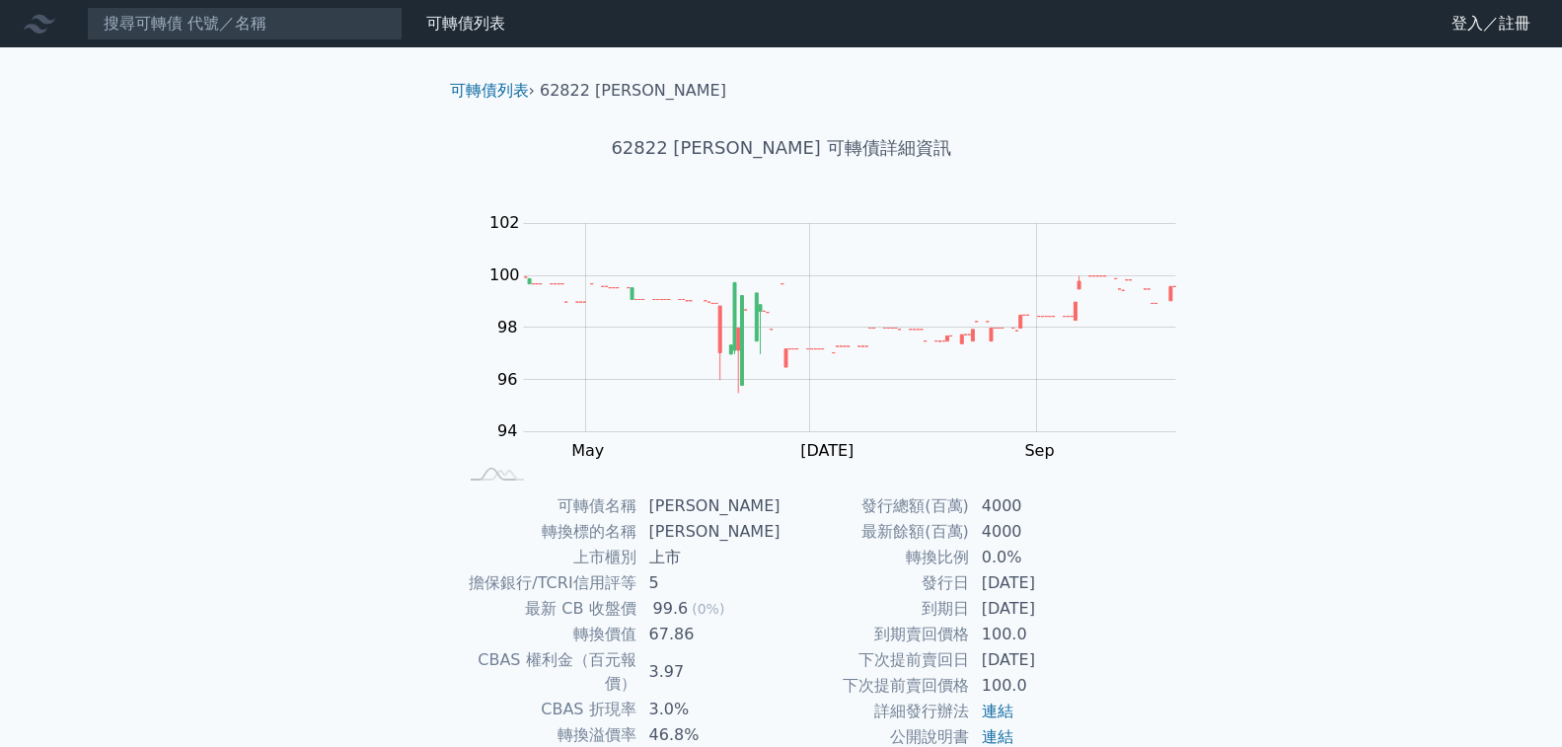
click at [1222, 288] on div "可轉債列表 財務數據 可轉債列表 財務數據 登入／註冊 登入／註冊 可轉債列表 › 62822 [PERSON_NAME] 62822 [PERSON_NAM…" at bounding box center [781, 468] width 1562 height 937
